Goal: Information Seeking & Learning: Find specific fact

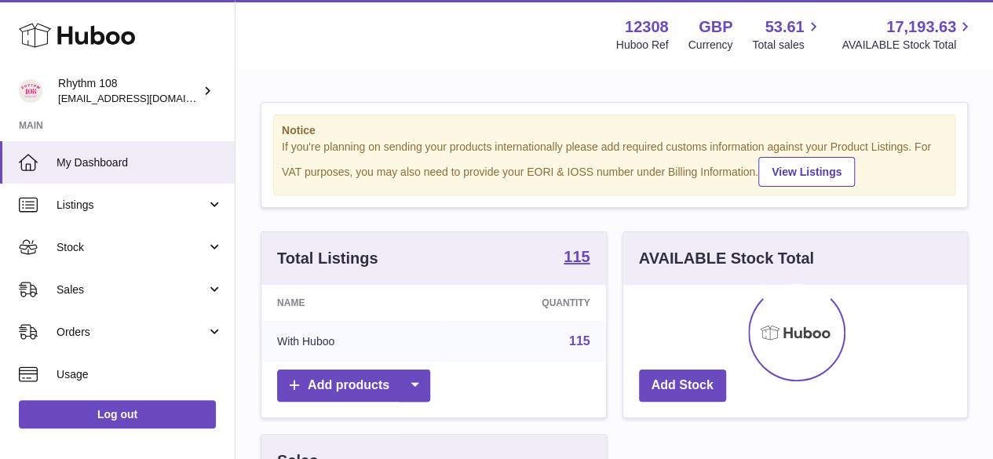
scroll to position [245, 350]
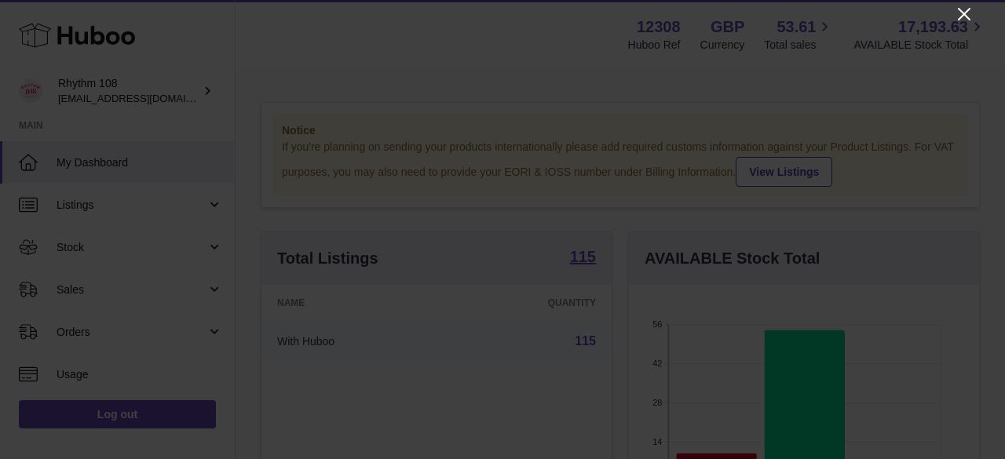
click at [968, 13] on icon "Close" at bounding box center [964, 14] width 19 height 19
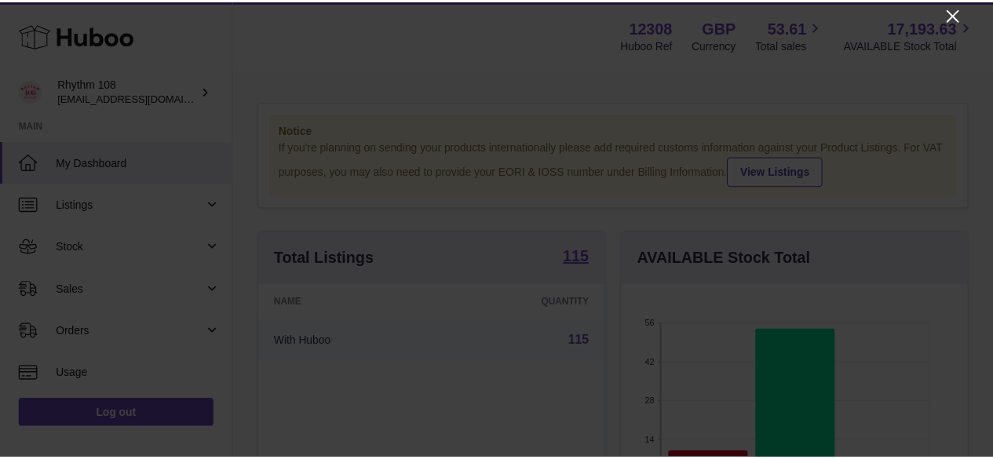
scroll to position [784992, 784891]
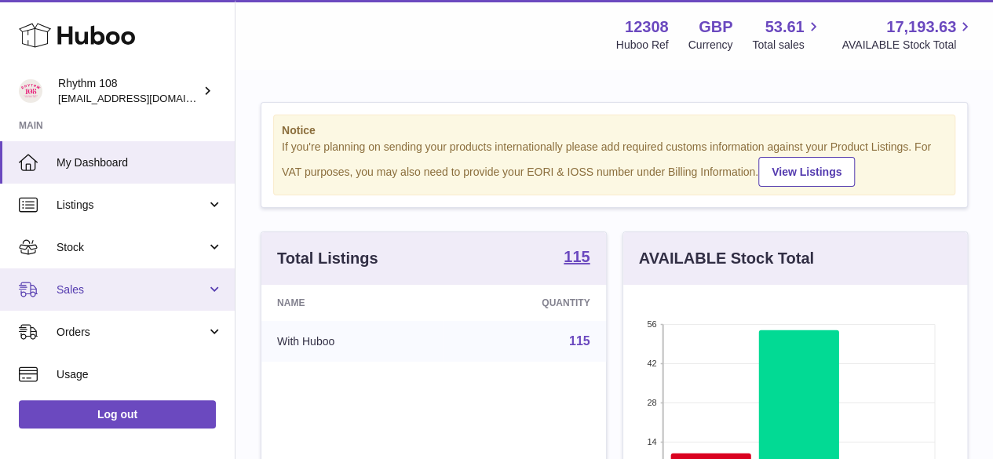
click at [79, 288] on span "Sales" at bounding box center [132, 290] width 150 height 15
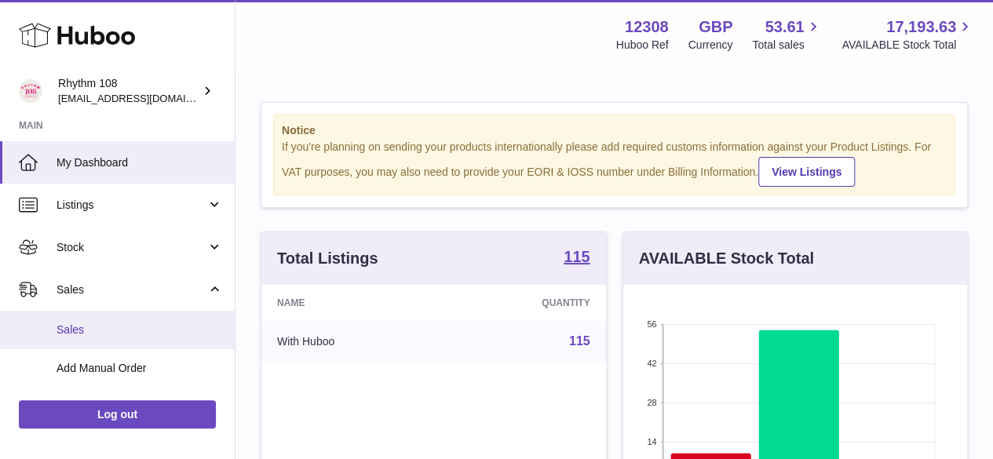
click at [93, 328] on span "Sales" at bounding box center [140, 330] width 166 height 15
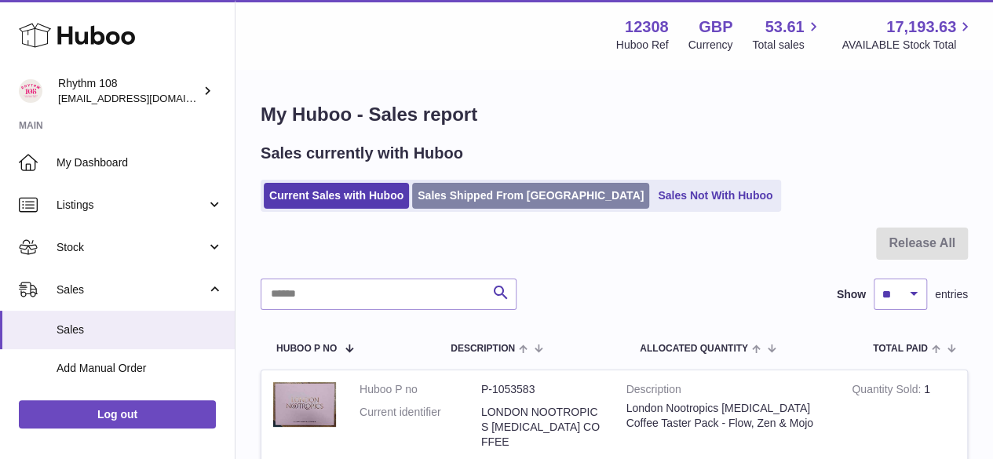
click at [469, 197] on link "Sales Shipped From [GEOGRAPHIC_DATA]" at bounding box center [530, 196] width 237 height 26
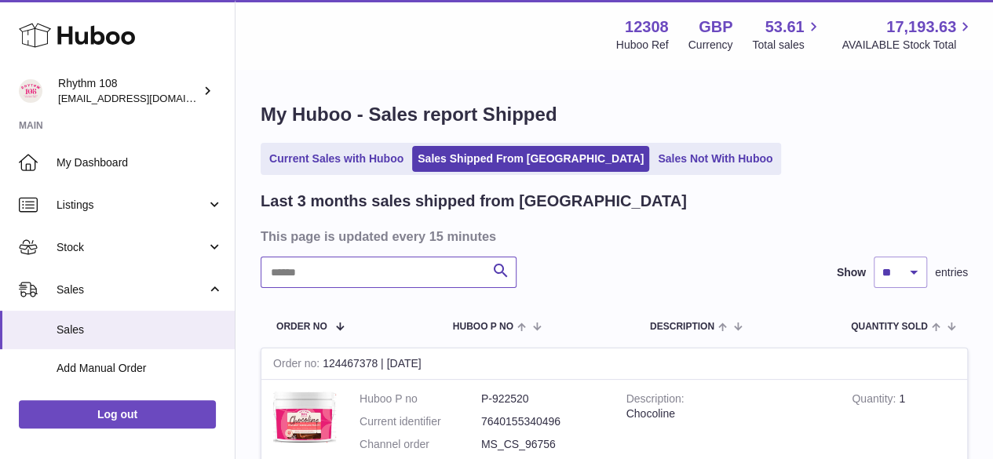
paste input "**********"
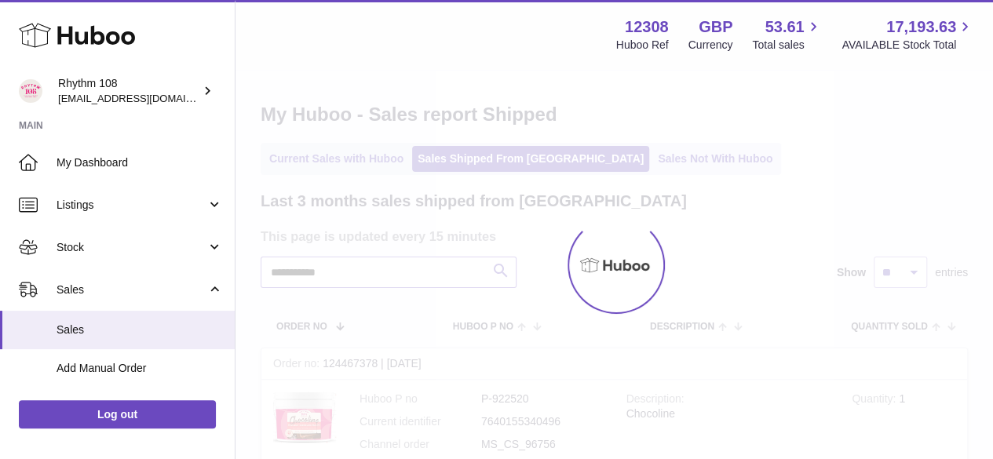
type input "**********"
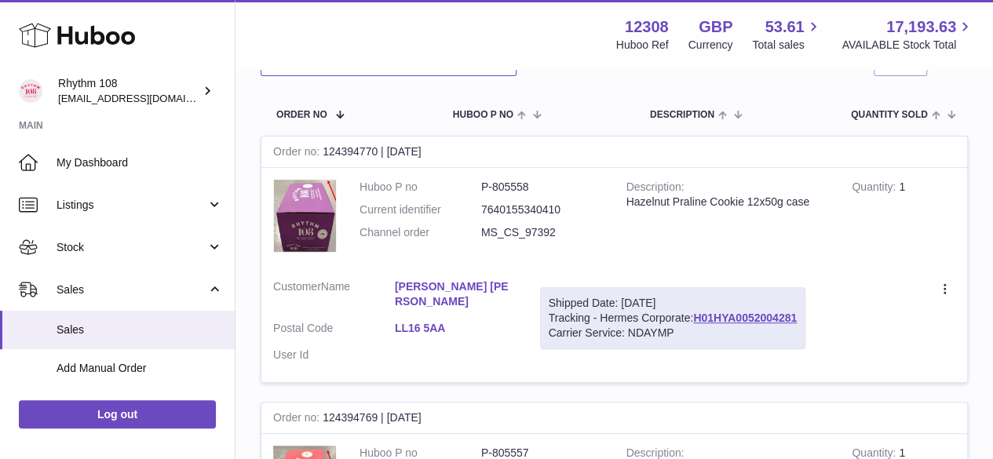
scroll to position [236, 0]
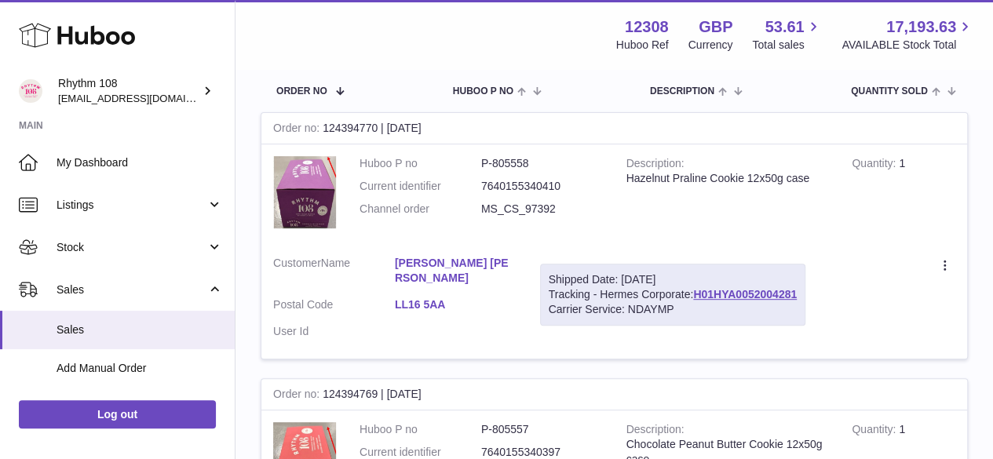
drag, startPoint x: 388, startPoint y: 254, endPoint x: 508, endPoint y: 273, distance: 121.6
click at [508, 273] on td "Customer Name Victoria Isabelle Owens Postal Code LL16 5AA User Id" at bounding box center [394, 301] width 267 height 115
copy dl "Victoria Isabelle Owens"
